Goal: Transaction & Acquisition: Obtain resource

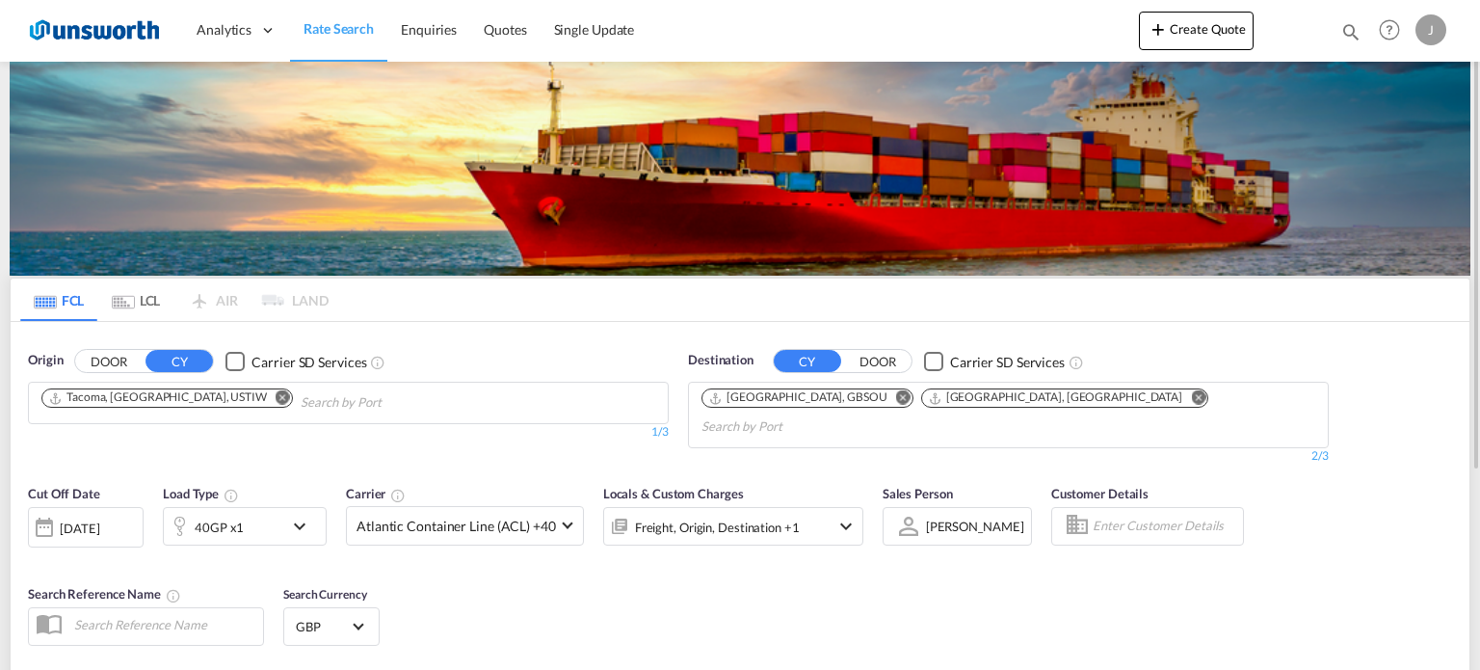
click at [230, 358] on div "Checkbox No Ink" at bounding box center [235, 361] width 19 height 19
click at [276, 395] on md-icon "Remove" at bounding box center [283, 397] width 14 height 14
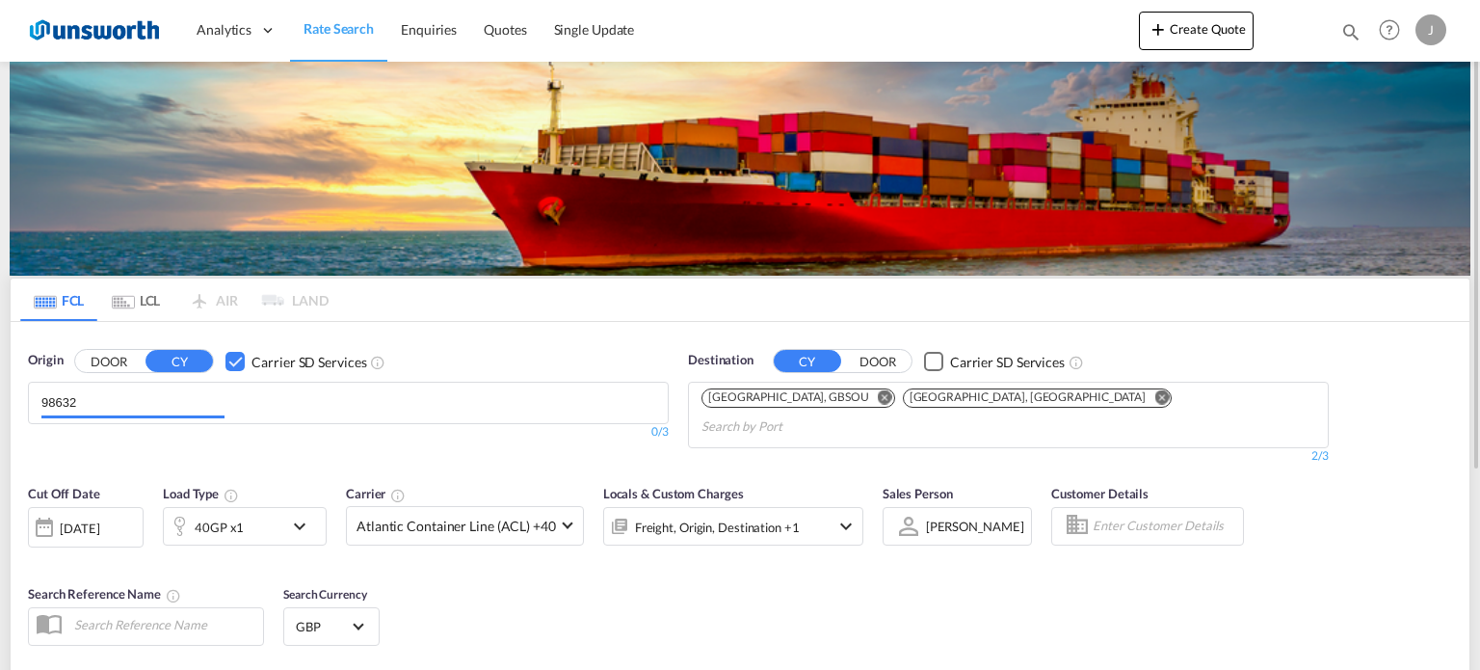
drag, startPoint x: 84, startPoint y: 397, endPoint x: 17, endPoint y: 412, distance: 68.1
click at [18, 412] on div "Origin DOOR CY Carrier SD Services 98632 0/3 0/" at bounding box center [348, 407] width 660 height 133
drag, startPoint x: 86, startPoint y: 404, endPoint x: 39, endPoint y: 400, distance: 47.4
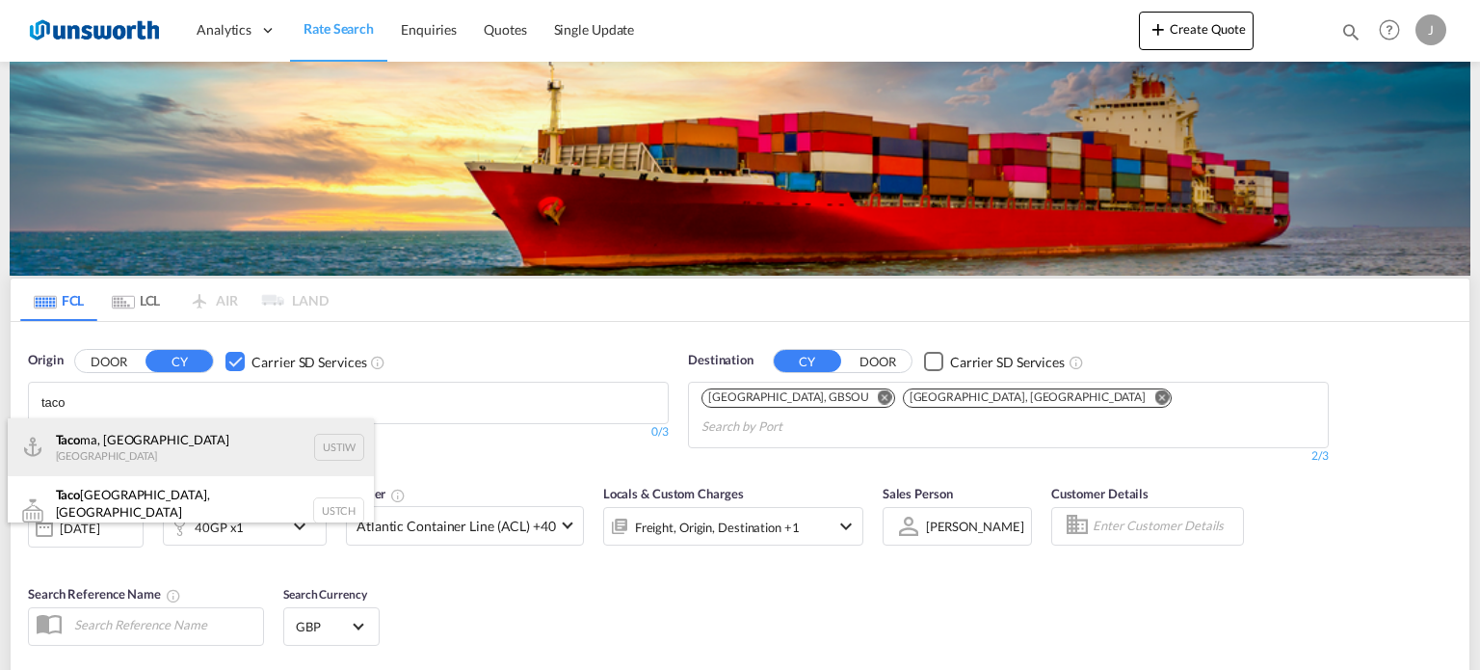
type input "taco"
click at [109, 445] on div "Taco ma, [GEOGRAPHIC_DATA] [GEOGRAPHIC_DATA] USTIW" at bounding box center [191, 447] width 366 height 58
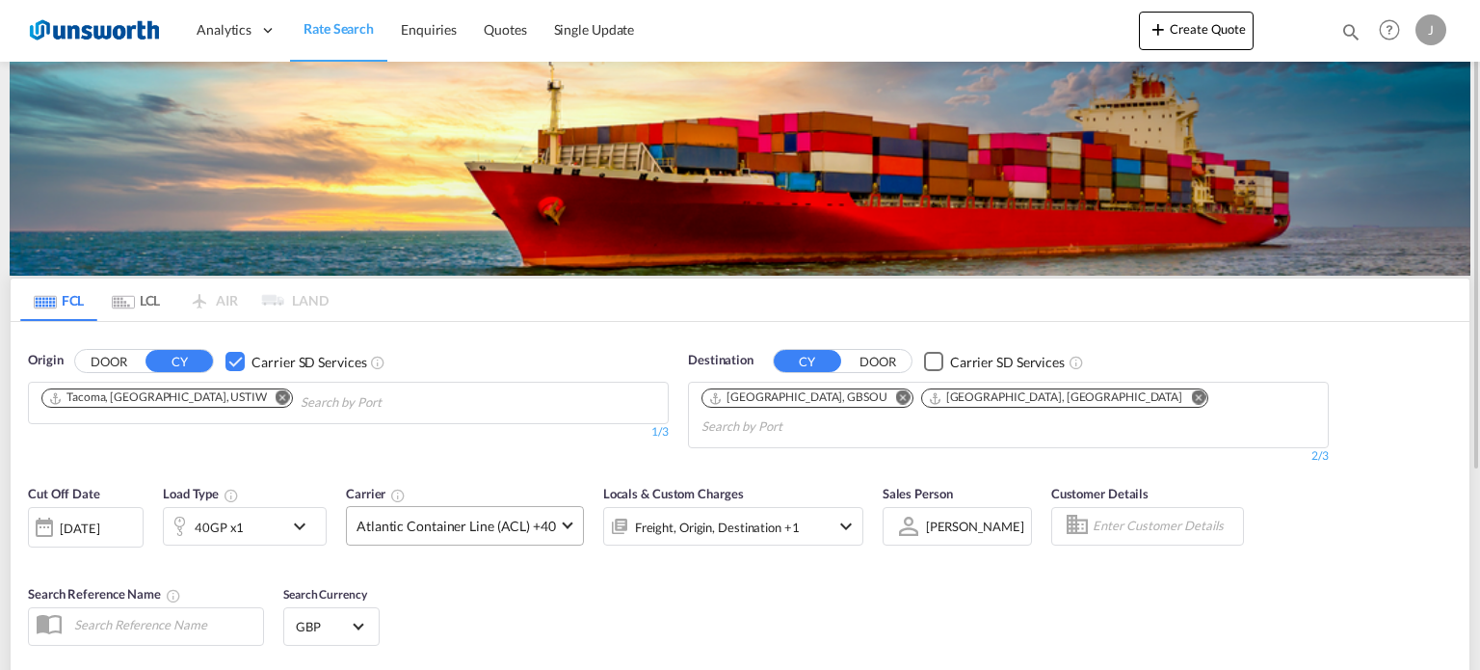
click at [487, 513] on md-select-value "Atlantic Container Line (ACL) +40" at bounding box center [465, 526] width 236 height 38
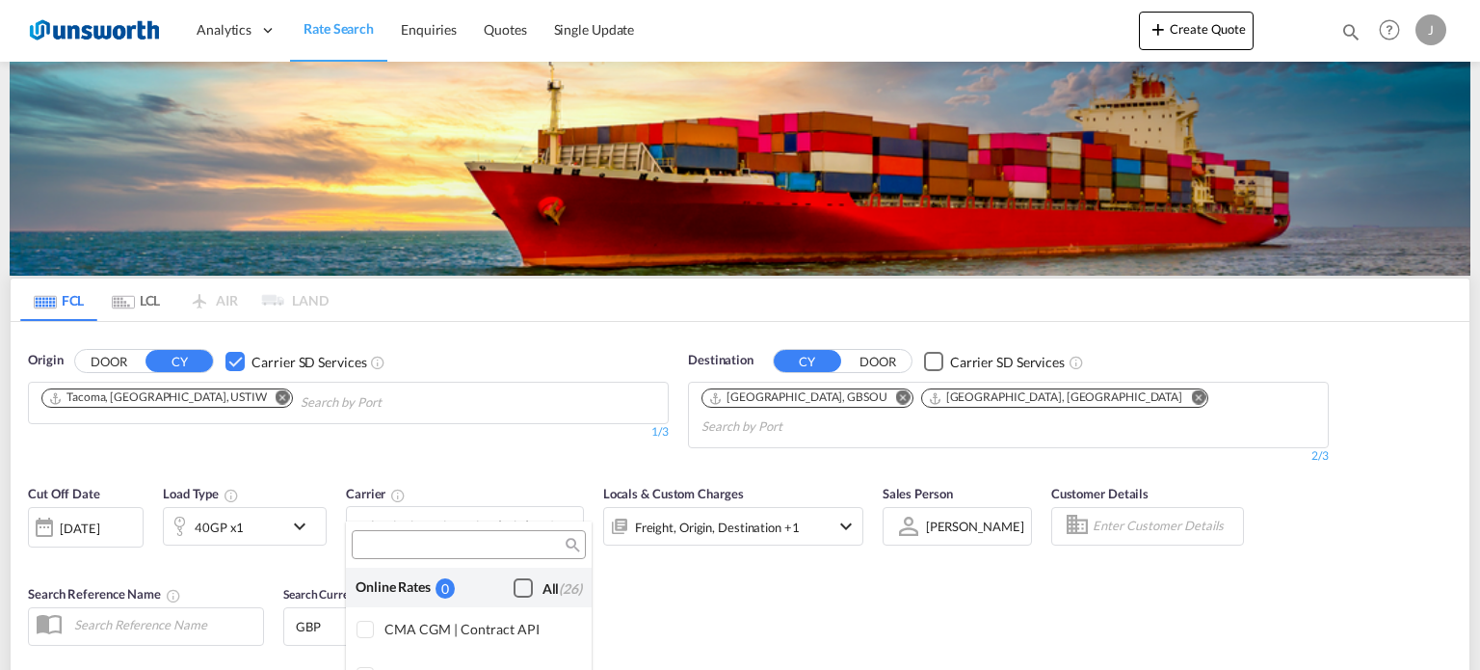
click at [514, 590] on div "Checkbox No Ink" at bounding box center [523, 587] width 19 height 19
click at [816, 572] on md-backdrop at bounding box center [740, 335] width 1480 height 670
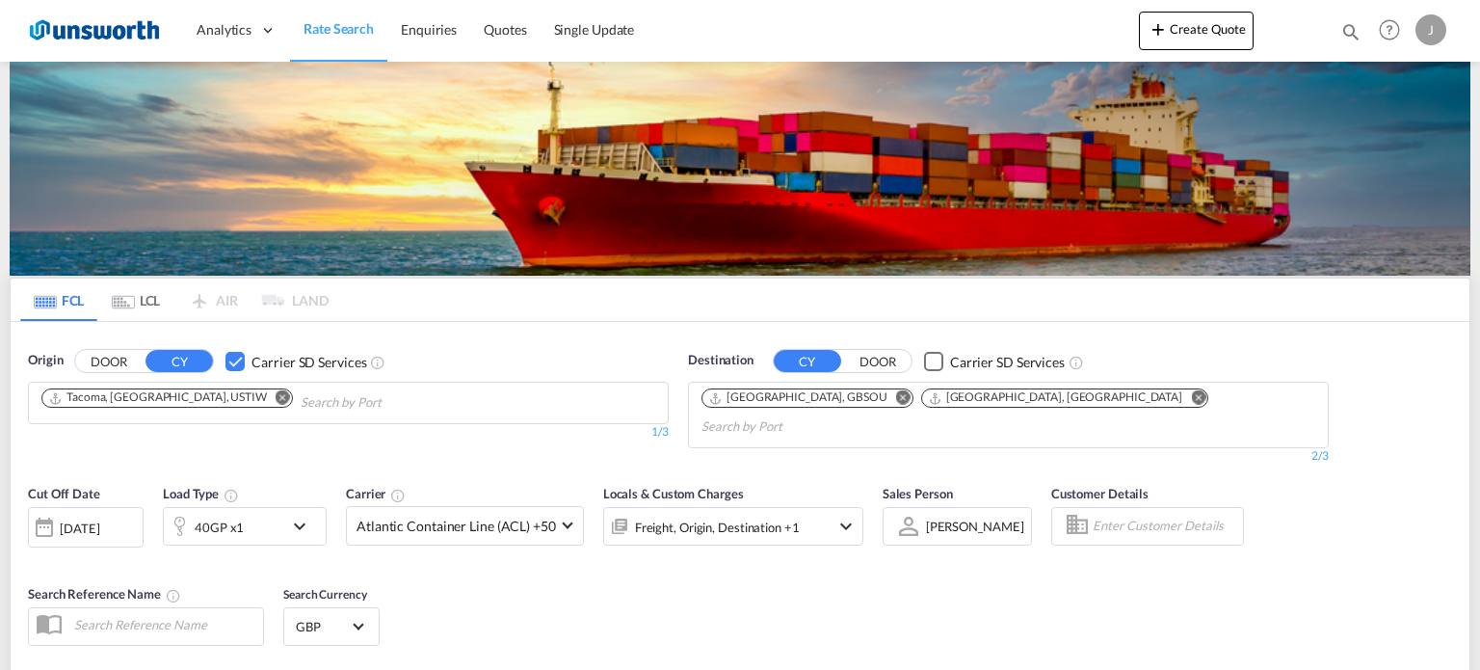
scroll to position [283, 0]
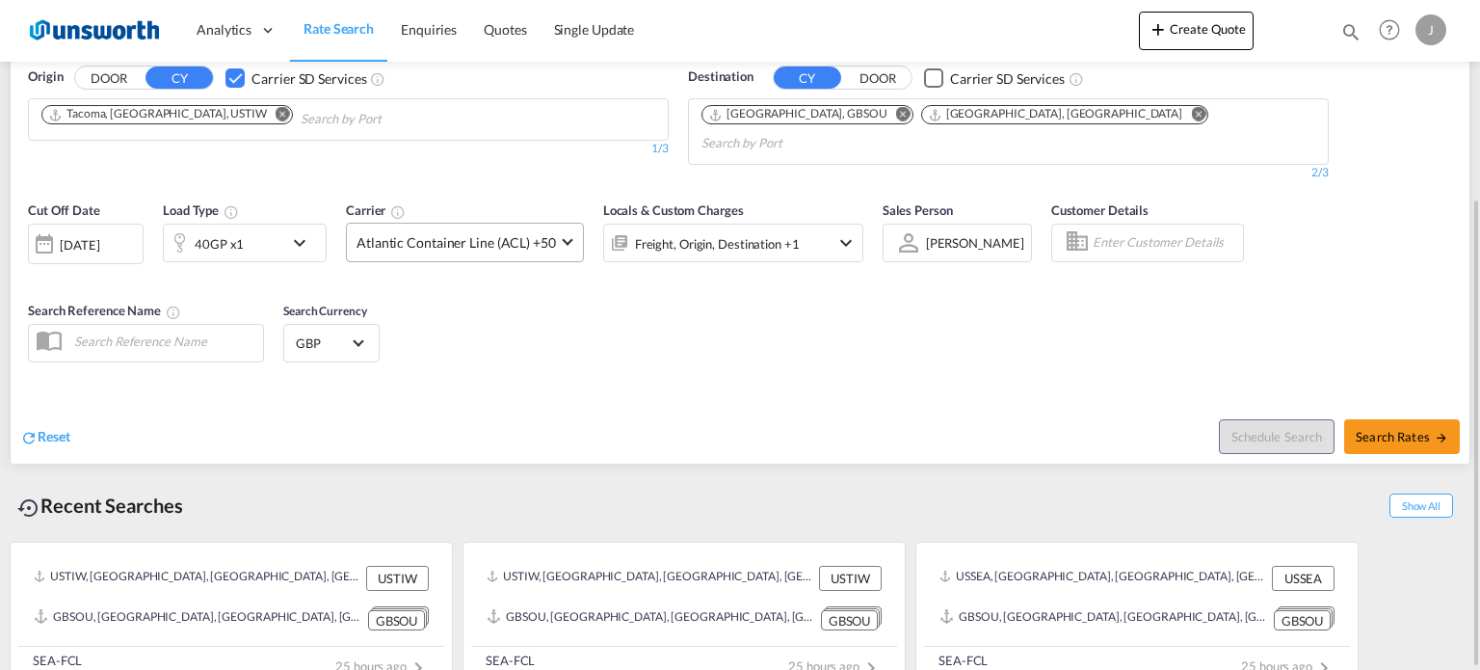
click at [578, 226] on div "Cut Off Date [DATE] [DATE] Load Type 40GP x1 Carrier Atlantic Container Line (A…" at bounding box center [446, 240] width 836 height 81
click at [557, 225] on md-select-value "Atlantic Container Line (ACL) +50" at bounding box center [465, 243] width 236 height 38
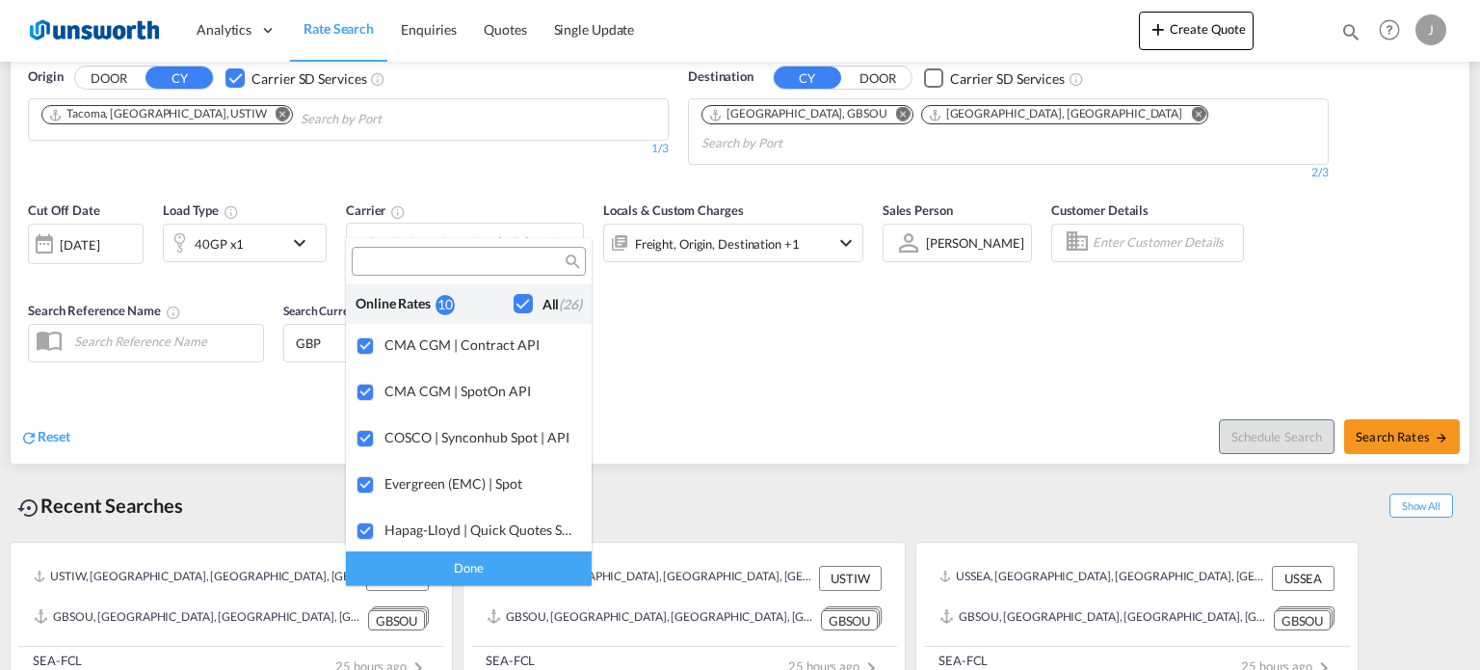
click at [715, 354] on md-backdrop at bounding box center [740, 335] width 1480 height 670
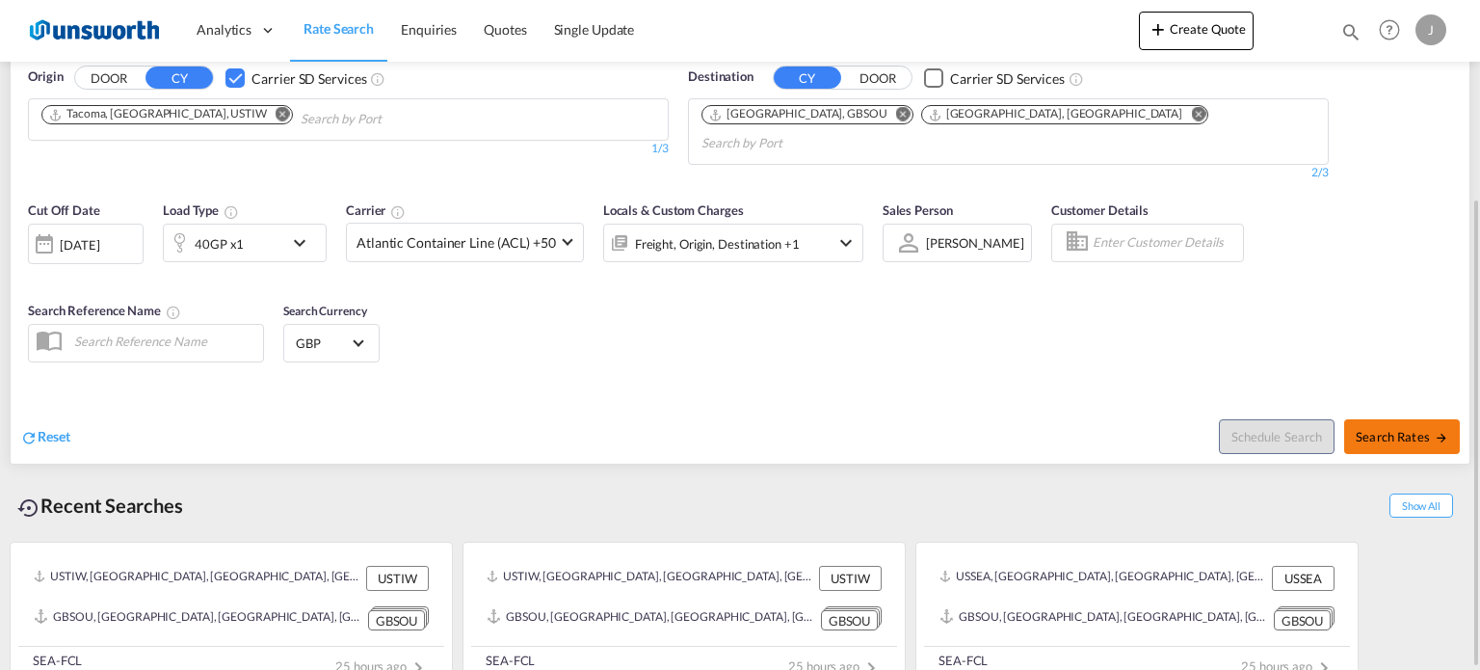
click at [1380, 429] on span "Search Rates" at bounding box center [1402, 436] width 93 height 15
type input "USTIW to GBSOU,GBLGP / [DATE]"
